Goal: Information Seeking & Learning: Learn about a topic

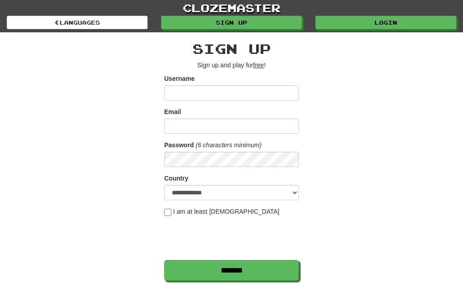
click at [373, 26] on link "Login" at bounding box center [386, 22] width 141 height 13
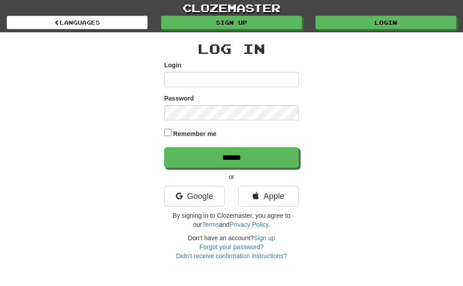
click at [238, 83] on input "Login" at bounding box center [231, 79] width 135 height 15
type input "********"
click at [232, 157] on input "******" at bounding box center [231, 157] width 135 height 21
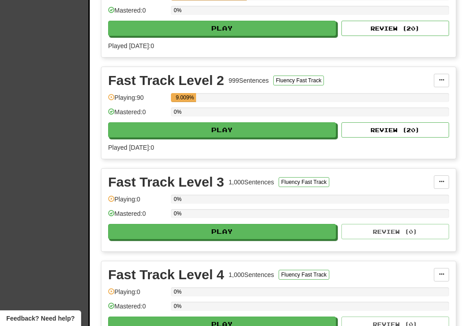
scroll to position [282, 0]
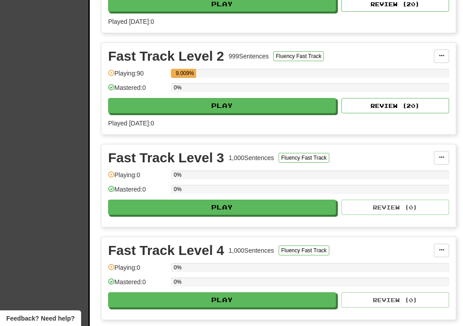
click at [298, 105] on button "Play" at bounding box center [222, 105] width 228 height 15
select select "**"
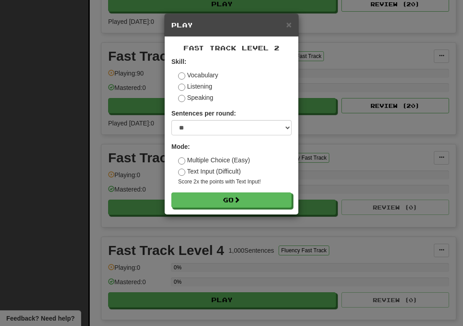
click at [261, 199] on button "Go" at bounding box center [232, 199] width 120 height 15
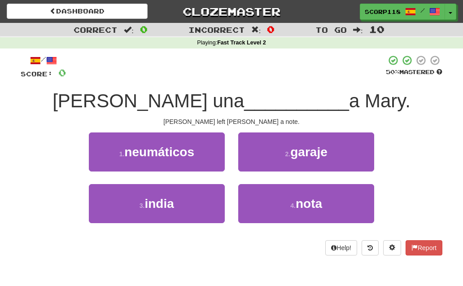
click at [310, 197] on span "nota" at bounding box center [309, 204] width 26 height 14
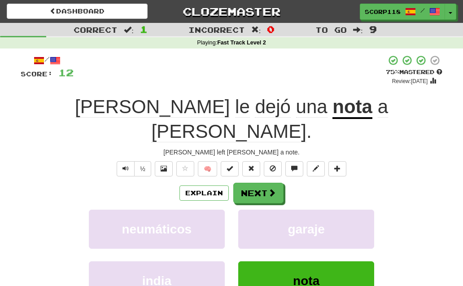
click at [270, 189] on span at bounding box center [272, 193] width 8 height 8
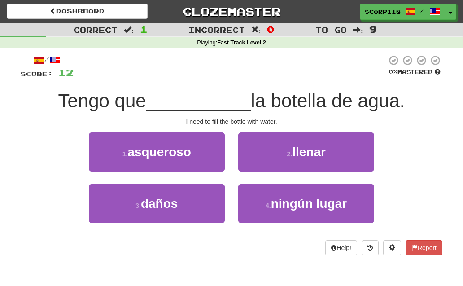
click at [317, 157] on span "llenar" at bounding box center [309, 152] width 34 height 14
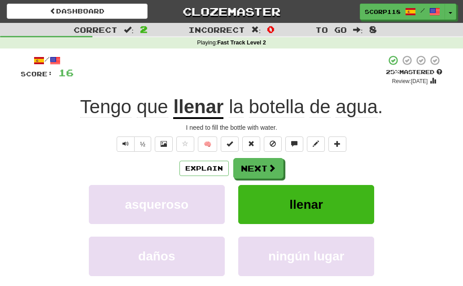
click at [263, 171] on button "Next" at bounding box center [259, 168] width 50 height 21
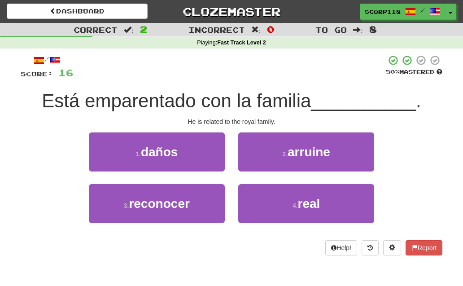
click at [308, 207] on span "real" at bounding box center [309, 204] width 22 height 14
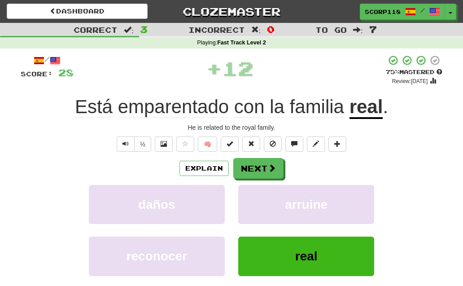
click at [265, 168] on button "Next" at bounding box center [259, 168] width 50 height 21
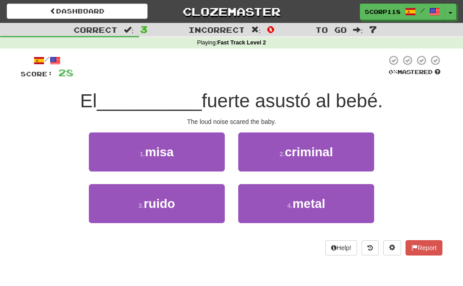
click at [190, 208] on button "3 . ruido" at bounding box center [157, 203] width 136 height 39
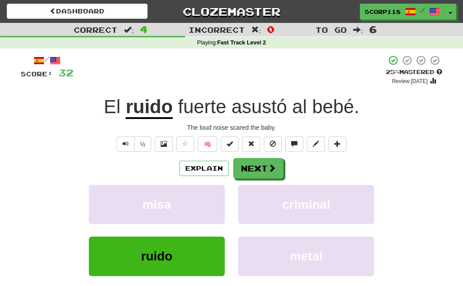
click at [263, 172] on button "Next" at bounding box center [259, 168] width 50 height 21
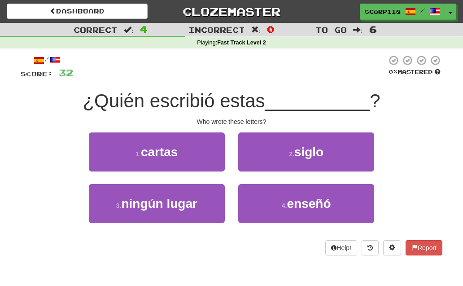
click at [207, 158] on button "1 . cartas" at bounding box center [157, 151] width 136 height 39
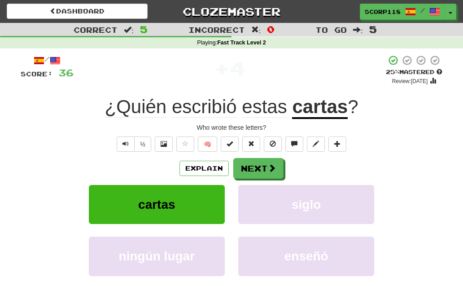
click at [256, 174] on button "Next" at bounding box center [259, 168] width 50 height 21
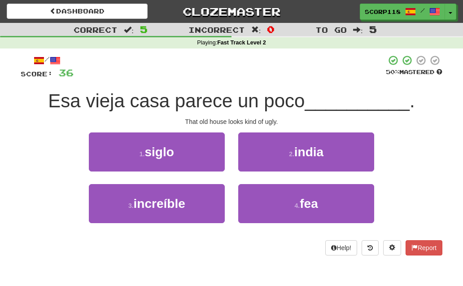
click at [310, 210] on button "4 . fea" at bounding box center [306, 203] width 136 height 39
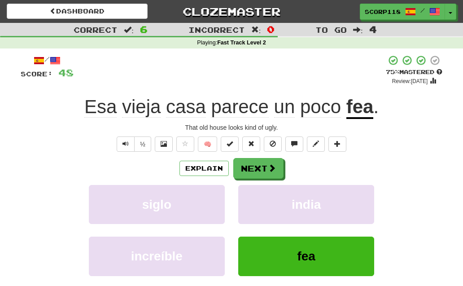
click at [265, 169] on button "Next" at bounding box center [259, 168] width 50 height 21
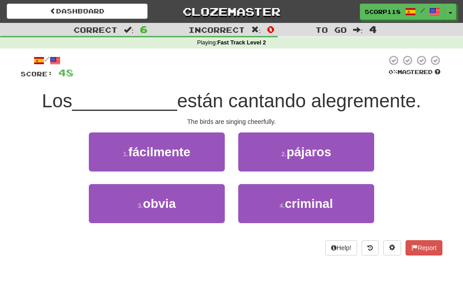
click at [315, 158] on span "pájaros" at bounding box center [309, 152] width 45 height 14
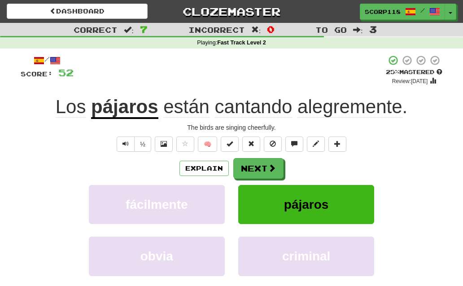
click at [267, 170] on button "Next" at bounding box center [259, 168] width 50 height 21
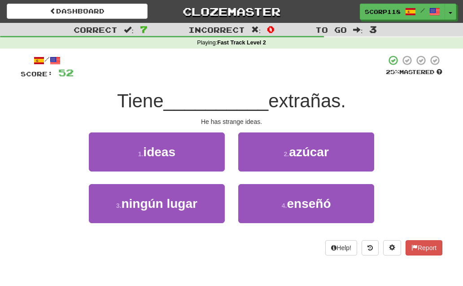
click at [206, 155] on button "1 . ideas" at bounding box center [157, 151] width 136 height 39
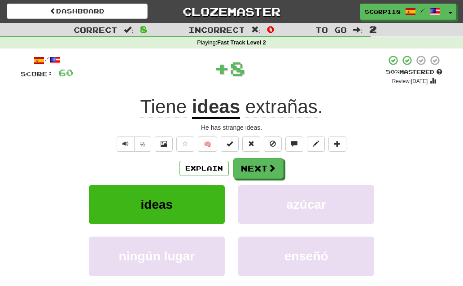
click at [262, 172] on button "Next" at bounding box center [259, 168] width 50 height 21
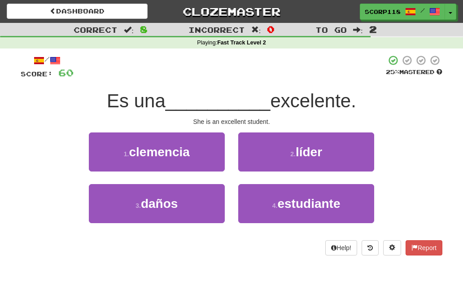
click at [282, 208] on span "estudiante" at bounding box center [309, 204] width 63 height 14
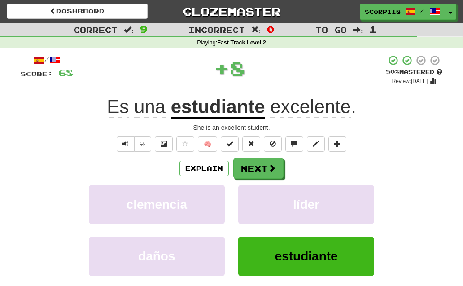
click at [265, 174] on button "Next" at bounding box center [259, 168] width 50 height 21
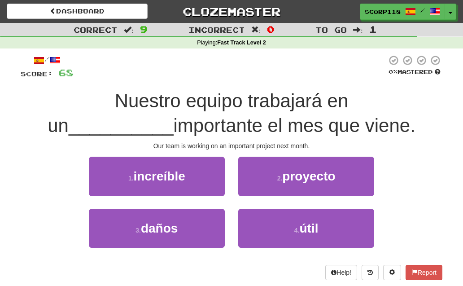
click at [302, 181] on span "proyecto" at bounding box center [308, 176] width 53 height 14
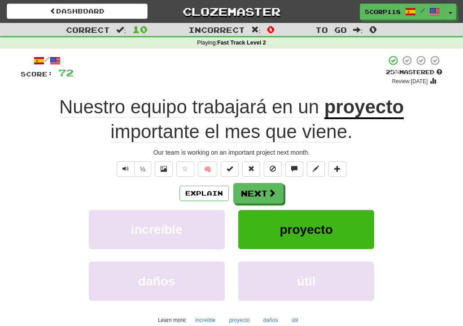
click at [263, 197] on button "Next" at bounding box center [259, 193] width 50 height 21
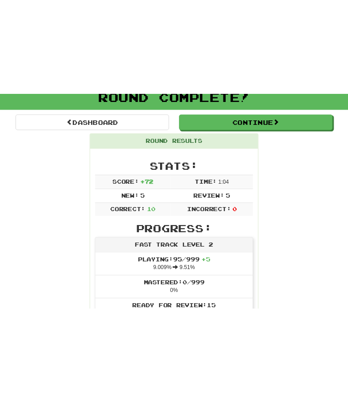
scroll to position [60, 0]
